Goal: Navigation & Orientation: Find specific page/section

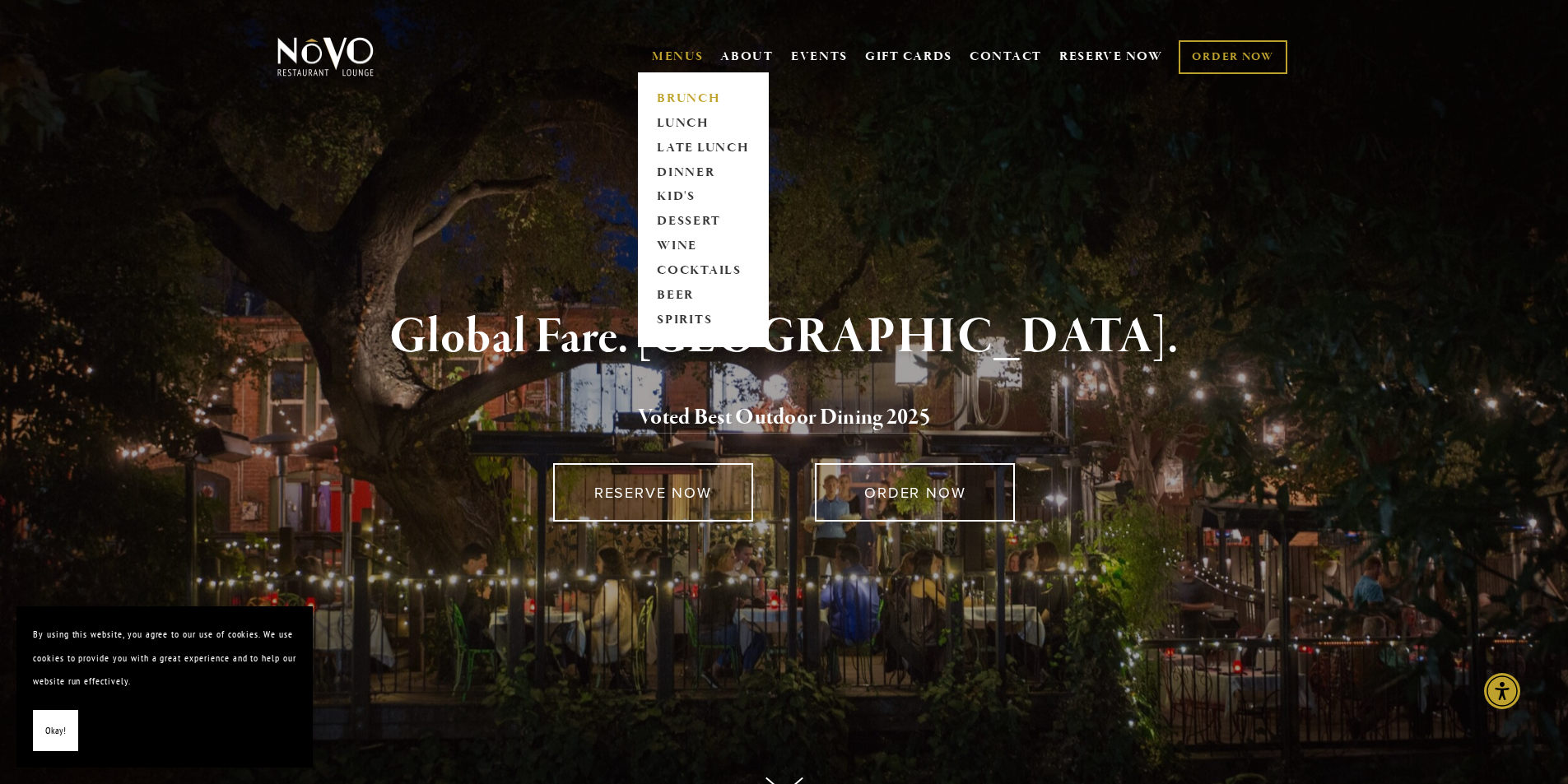
click at [668, 94] on link "BRUNCH" at bounding box center [702, 98] width 103 height 25
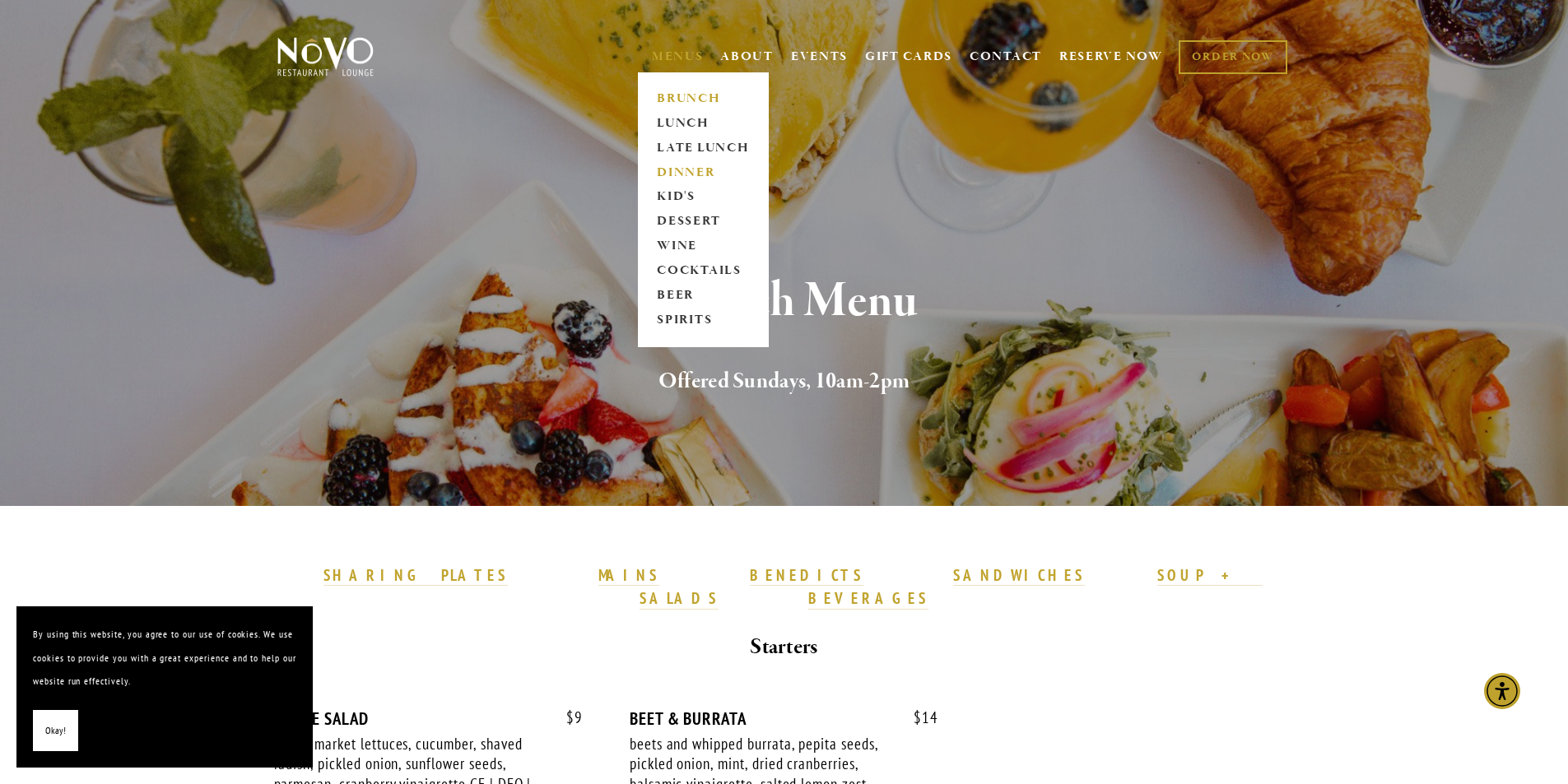
click at [664, 172] on link "DINNER" at bounding box center [702, 172] width 103 height 25
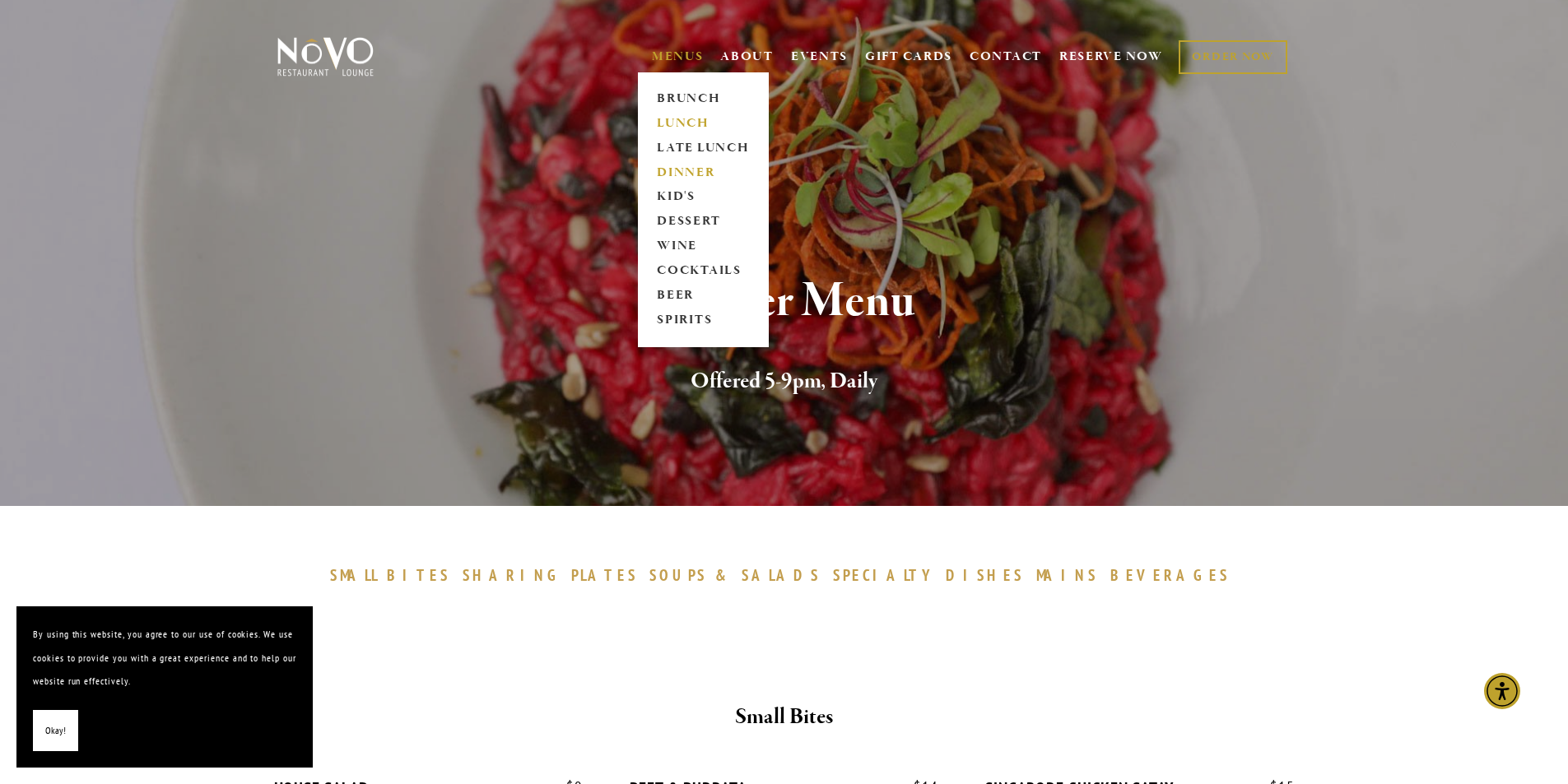
click at [673, 130] on link "LUNCH" at bounding box center [702, 123] width 103 height 25
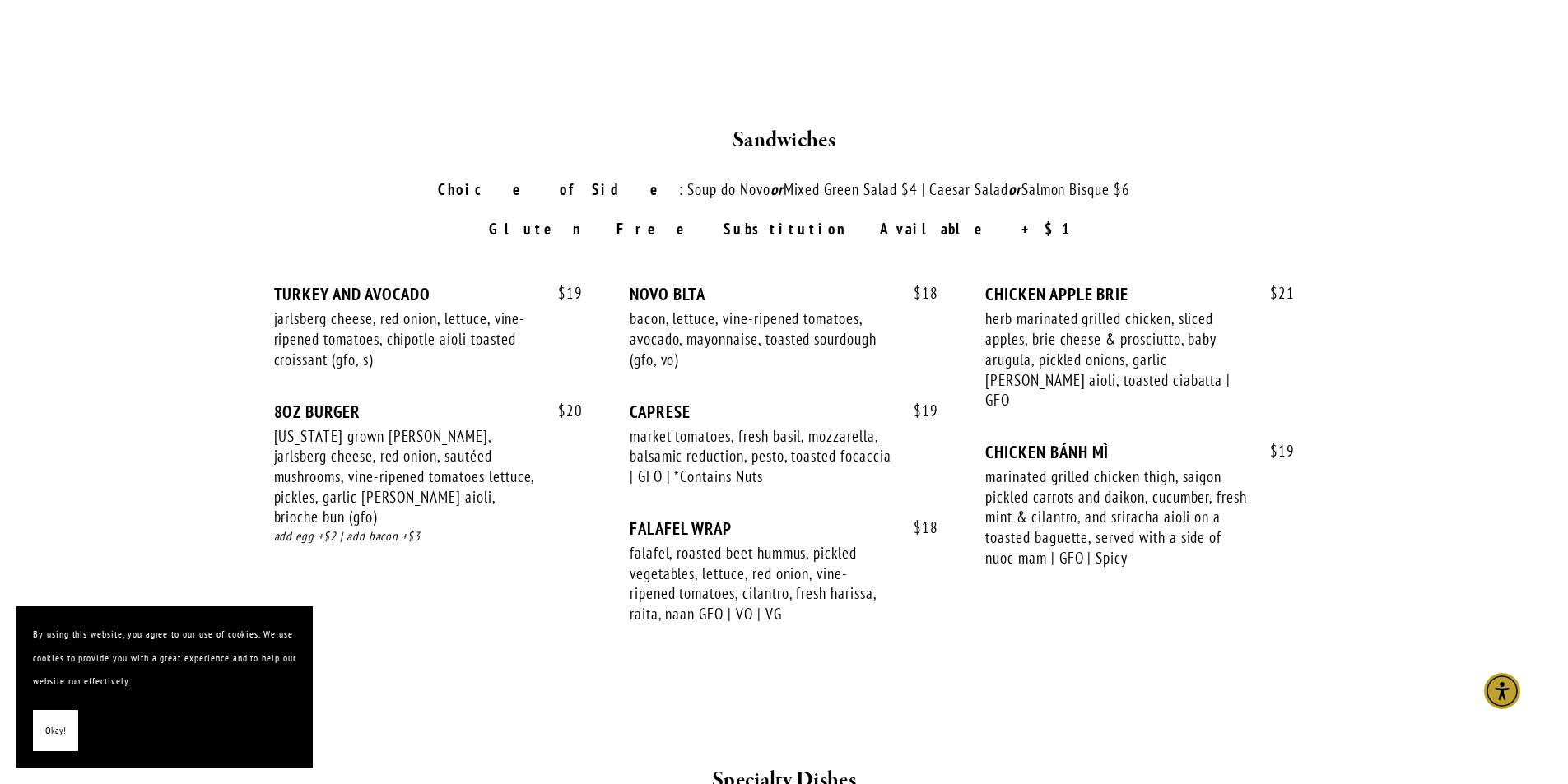
scroll to position [2221, 0]
